Goal: Task Accomplishment & Management: Complete application form

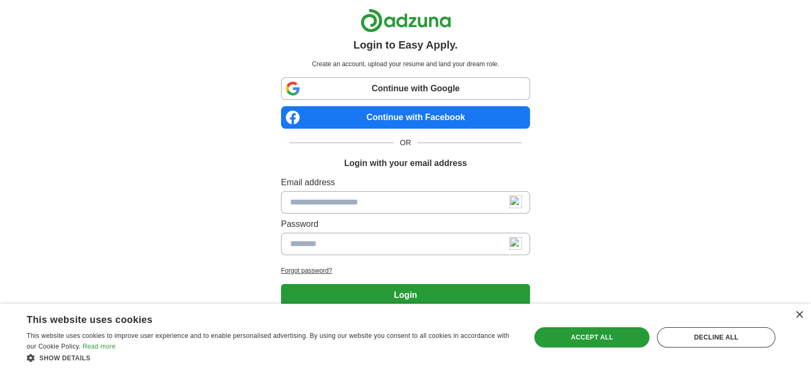
scroll to position [30, 0]
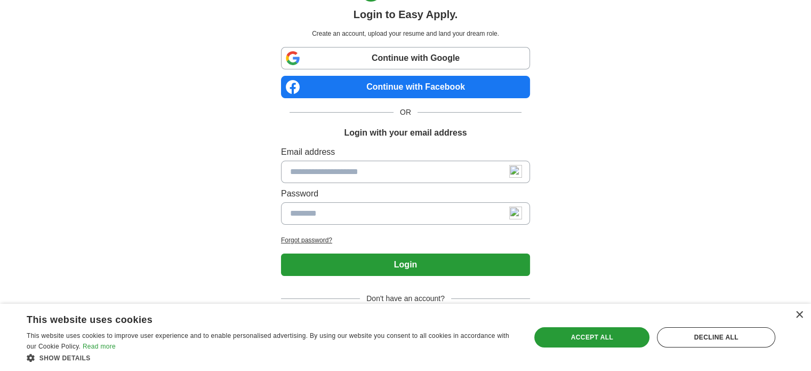
click at [397, 295] on span "Don't have an account?" at bounding box center [405, 298] width 91 height 11
click at [605, 331] on div "Accept all" at bounding box center [591, 337] width 115 height 20
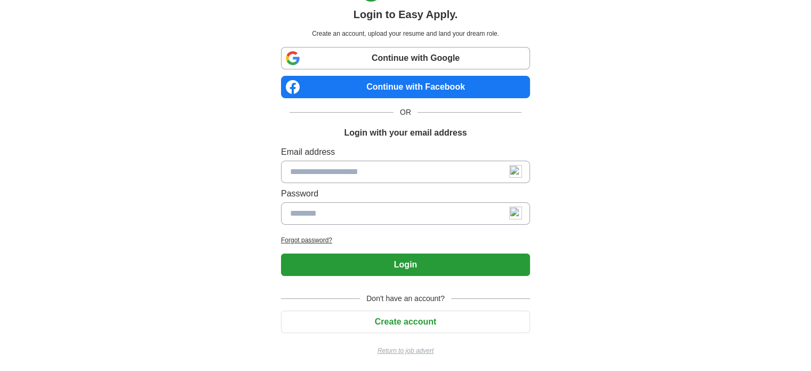
click at [418, 323] on button "Create account" at bounding box center [405, 321] width 249 height 22
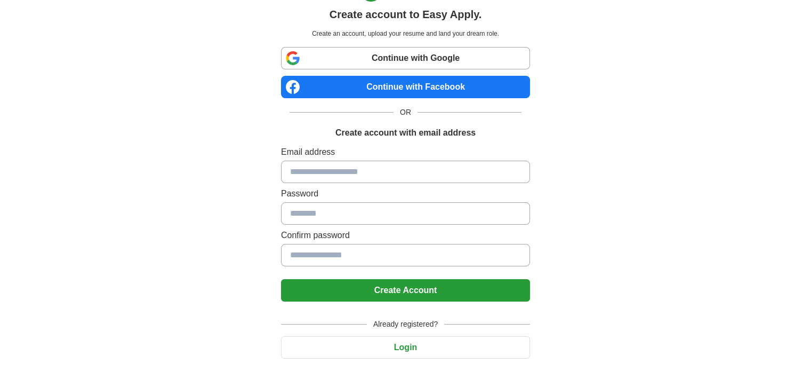
click at [329, 167] on input at bounding box center [405, 172] width 249 height 22
type input "*"
type input "**********"
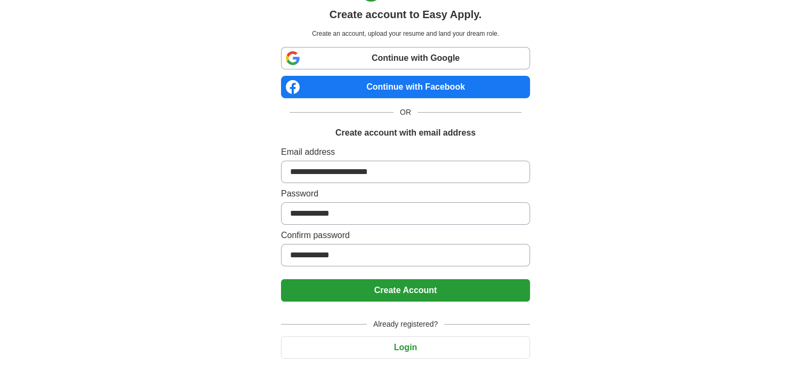
click at [414, 289] on button "Create Account" at bounding box center [405, 290] width 249 height 22
